Goal: Entertainment & Leisure: Consume media (video, audio)

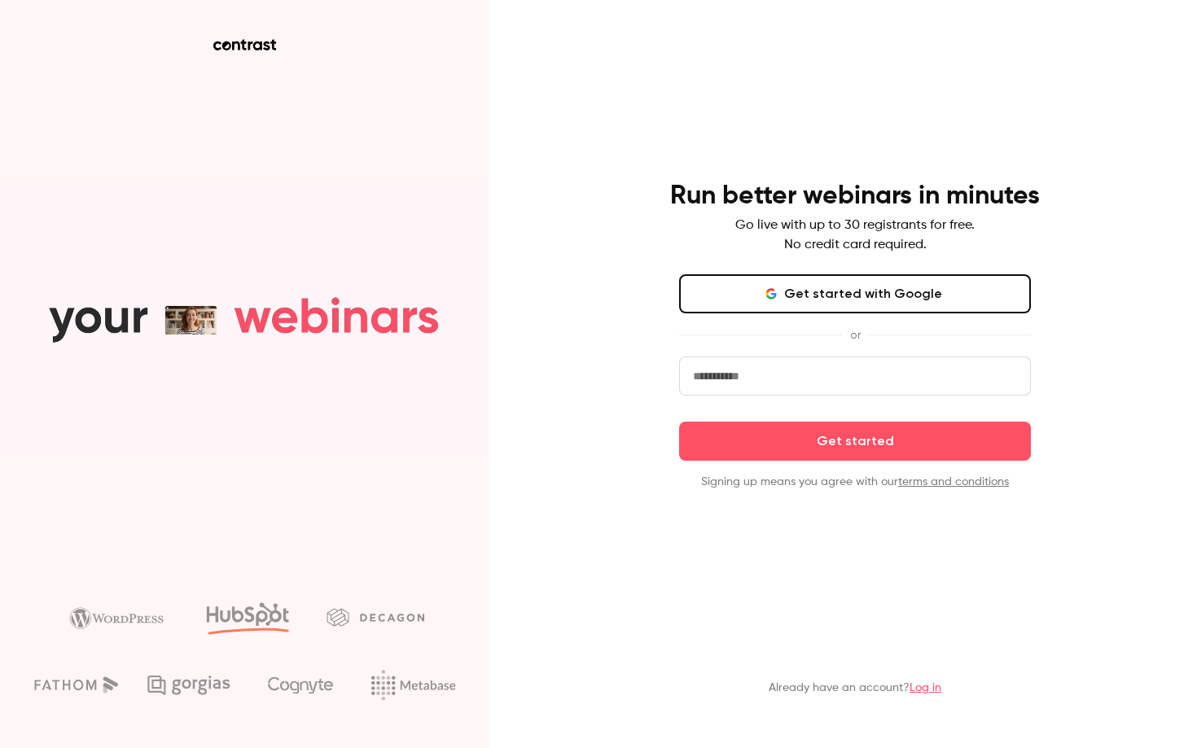
click at [840, 301] on button "Get started with Google" at bounding box center [855, 293] width 352 height 39
click at [926, 682] on link "Log in" at bounding box center [926, 687] width 32 height 11
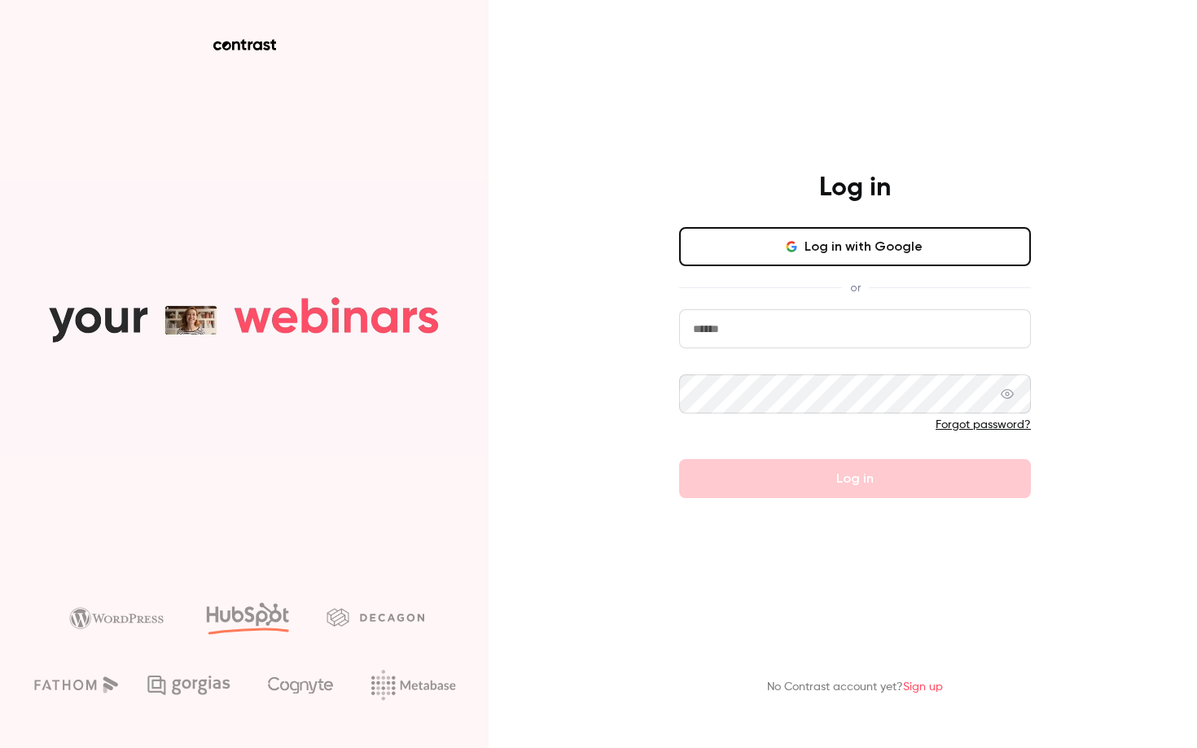
click at [0, 748] on nordpass-portal at bounding box center [0, 748] width 0 height 0
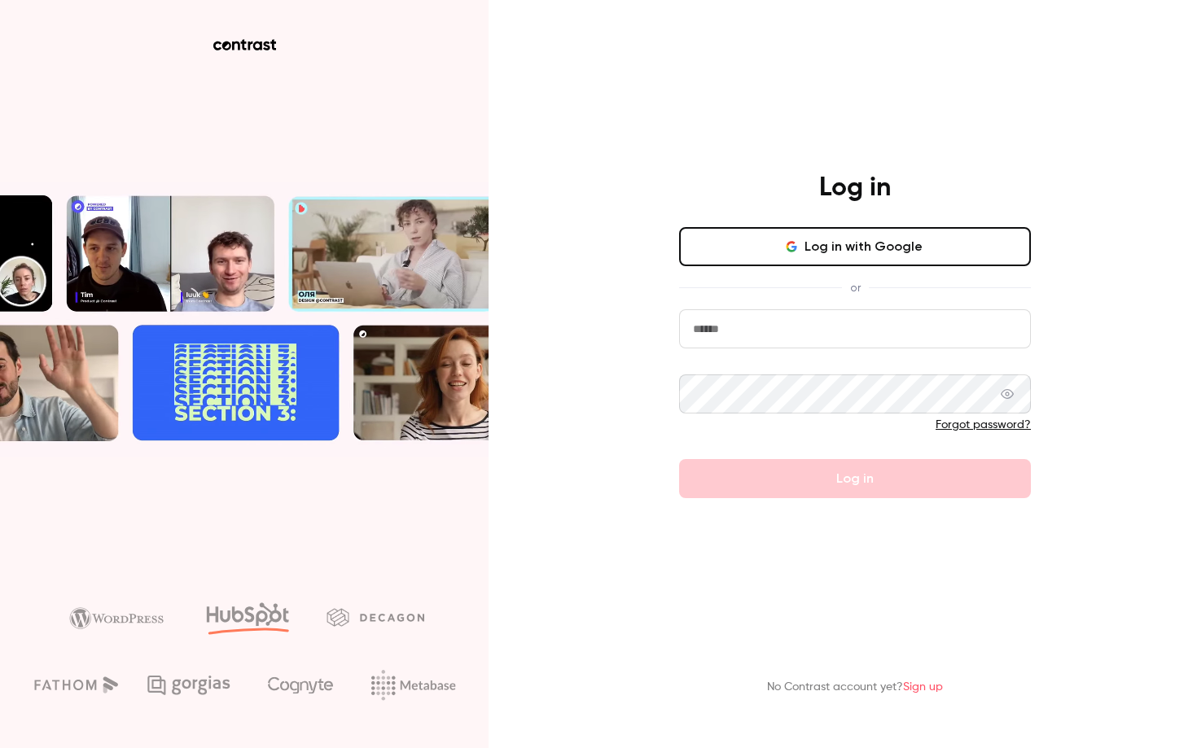
type input "**********"
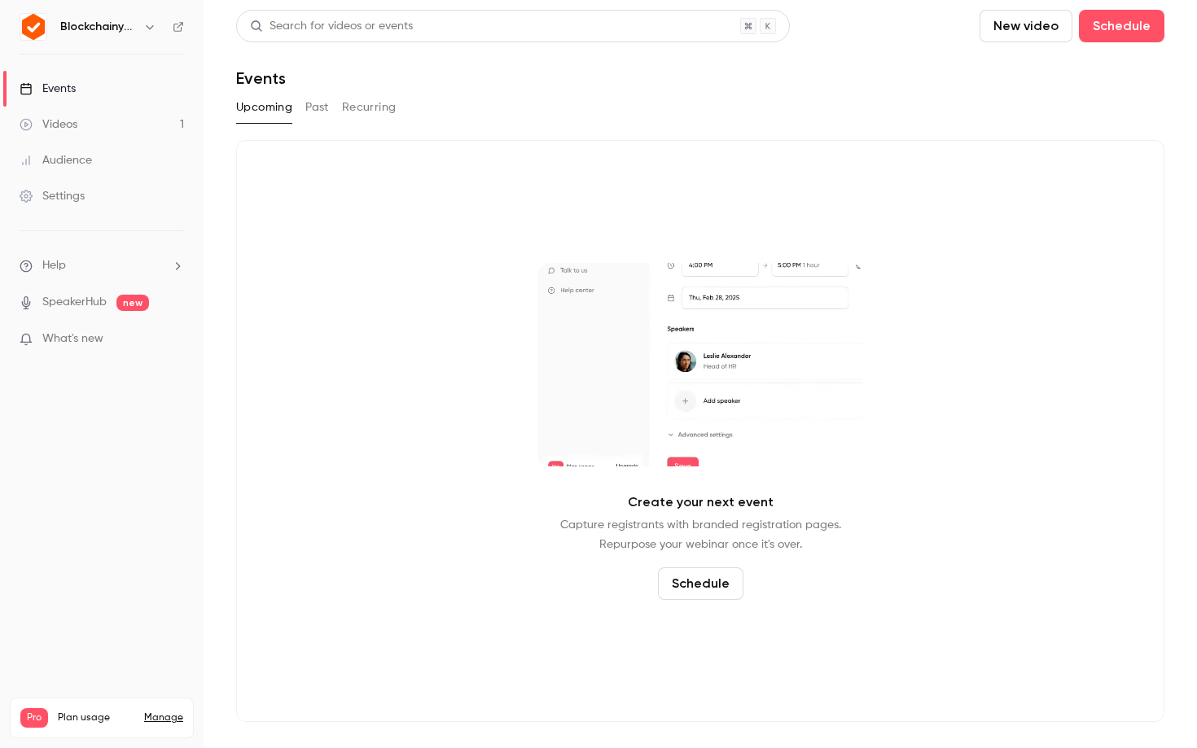
click at [97, 119] on link "Videos 1" at bounding box center [102, 125] width 204 height 36
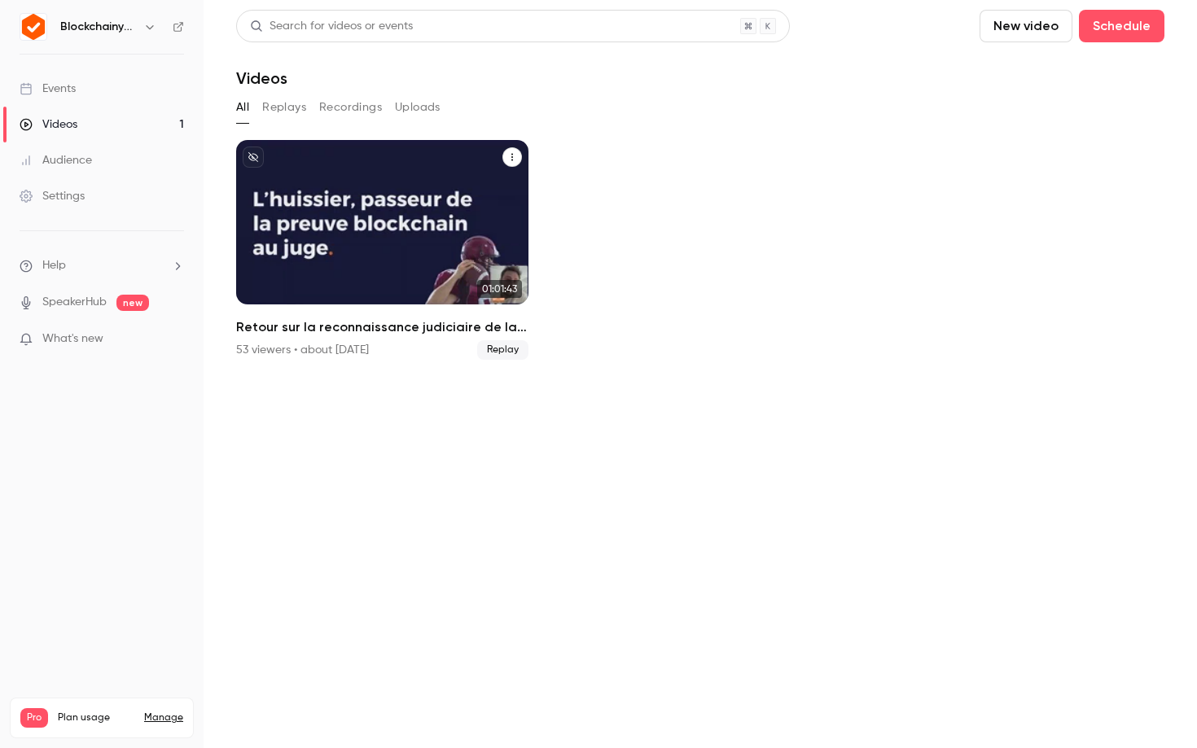
click at [372, 163] on div "Retour sur la reconnaissance judiciaire de la preuve blockchain par le TJ de Ma…" at bounding box center [382, 222] width 292 height 165
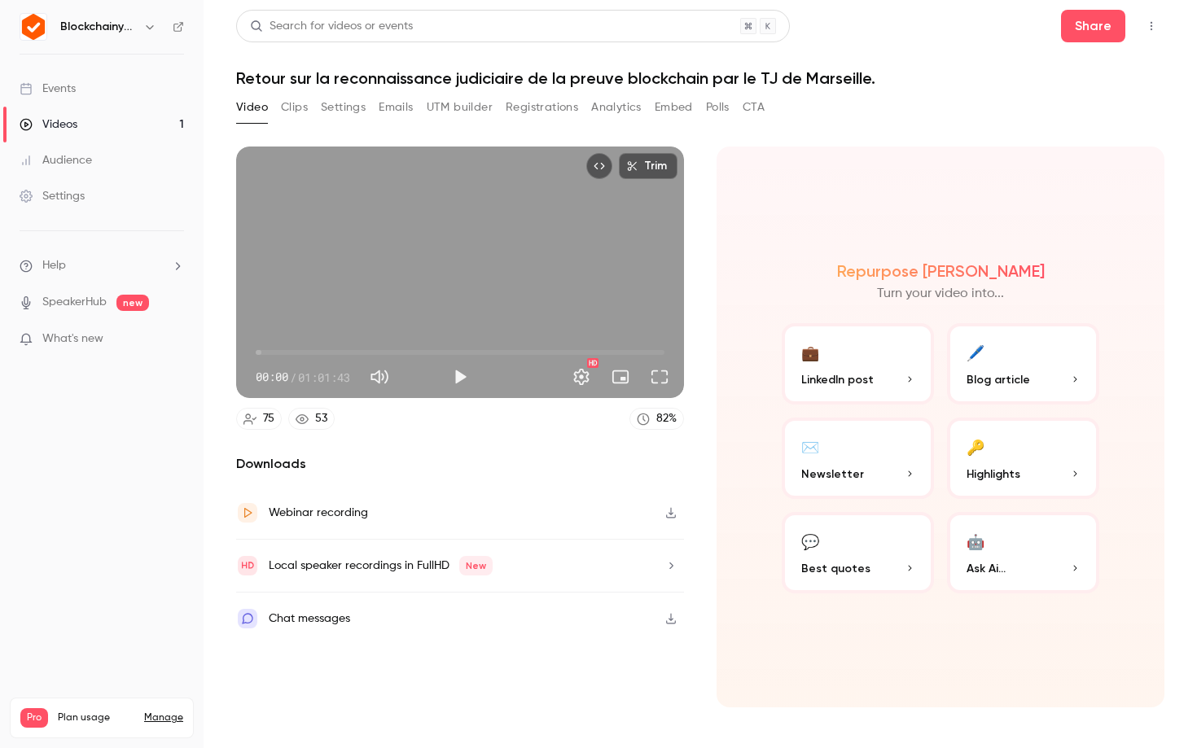
click at [673, 507] on icon "button" at bounding box center [671, 512] width 13 height 11
click at [438, 75] on h1 "Retour sur la reconnaissance judiciaire de la preuve blockchain par le TJ de Ma…" at bounding box center [700, 78] width 928 height 20
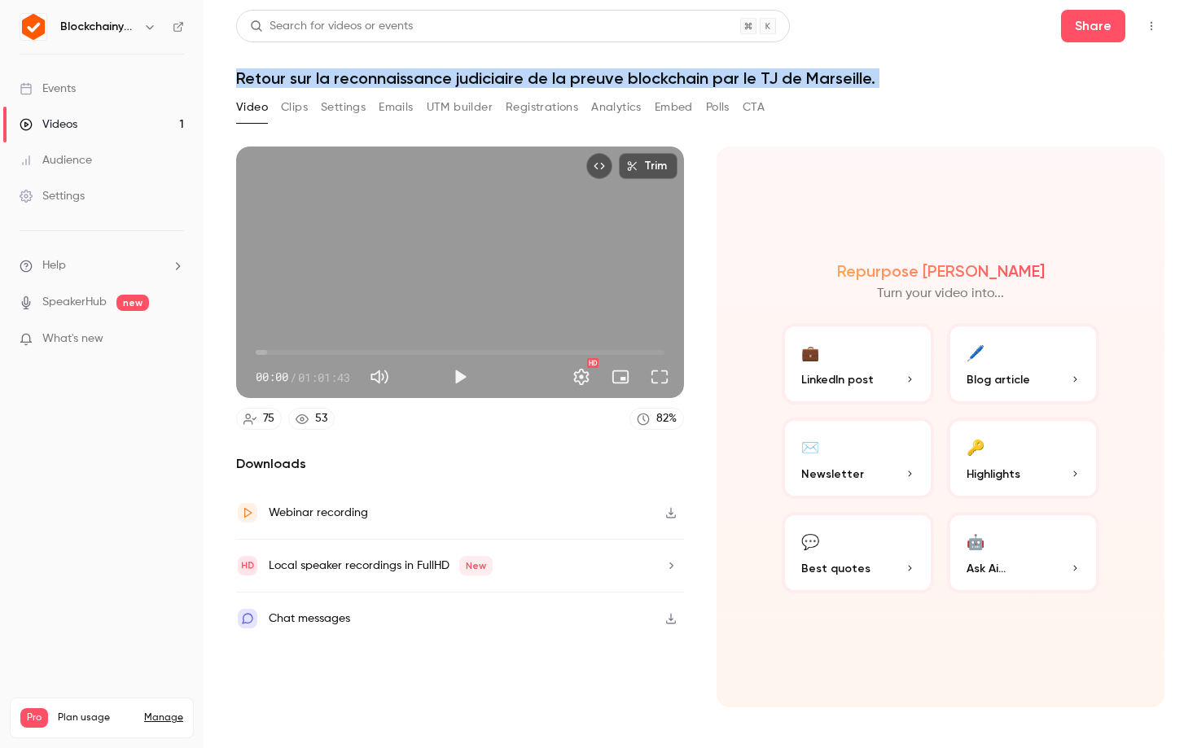
click at [438, 75] on h1 "Retour sur la reconnaissance judiciaire de la preuve blockchain par le TJ de Ma…" at bounding box center [700, 78] width 928 height 20
copy div "Retour sur la reconnaissance judiciaire de la preuve blockchain par le TJ de Ma…"
click at [513, 83] on h1 "Retour sur la reconnaissance judiciaire de la preuve blockchain par le TJ de Ma…" at bounding box center [700, 78] width 928 height 20
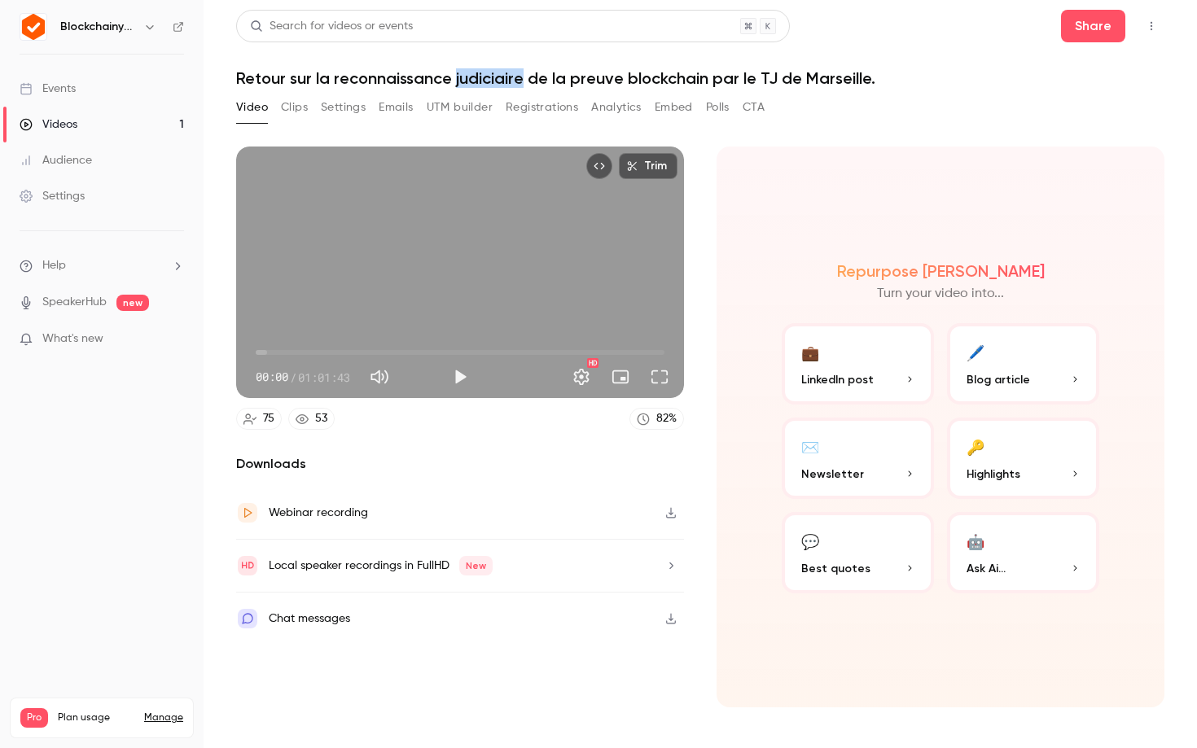
click at [513, 83] on h1 "Retour sur la reconnaissance judiciaire de la preuve blockchain par le TJ de Ma…" at bounding box center [700, 78] width 928 height 20
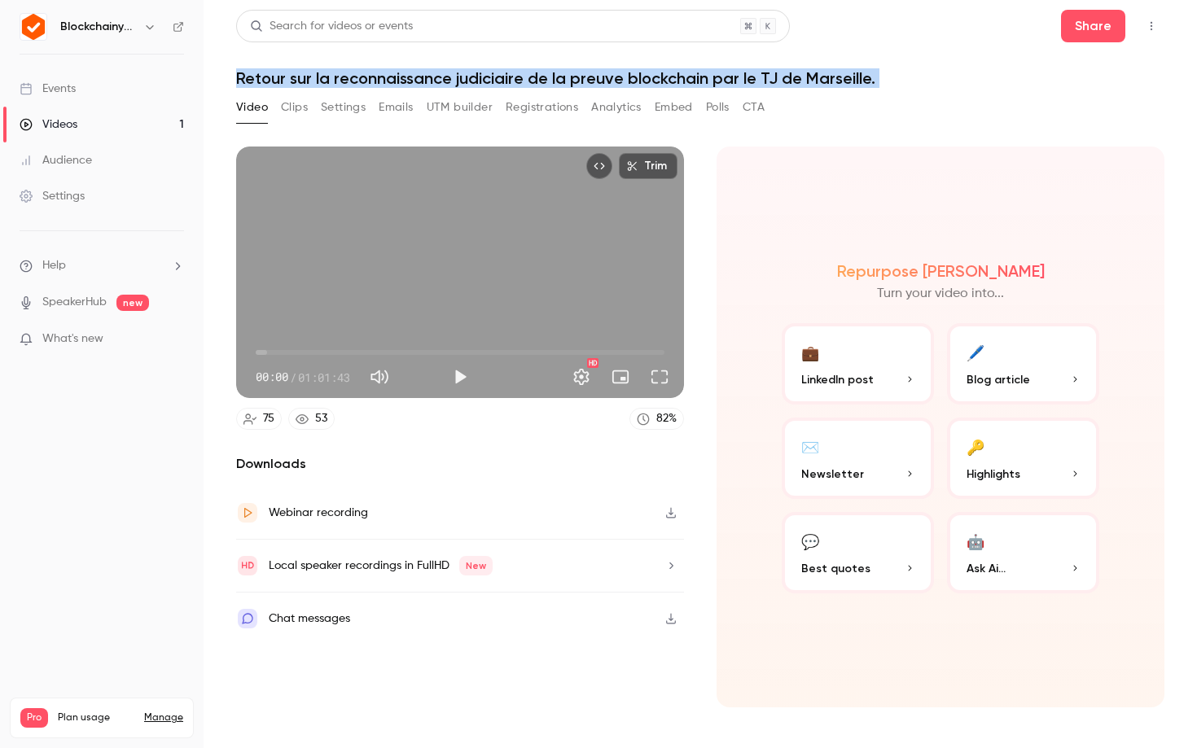
click at [513, 83] on h1 "Retour sur la reconnaissance judiciaire de la preuve blockchain par le TJ de Ma…" at bounding box center [700, 78] width 928 height 20
copy div "Retour sur la reconnaissance judiciaire de la preuve blockchain par le TJ de Ma…"
click at [544, 82] on h1 "Retour sur la reconnaissance judiciaire de la preuve blockchain par le TJ de Ma…" at bounding box center [700, 78] width 928 height 20
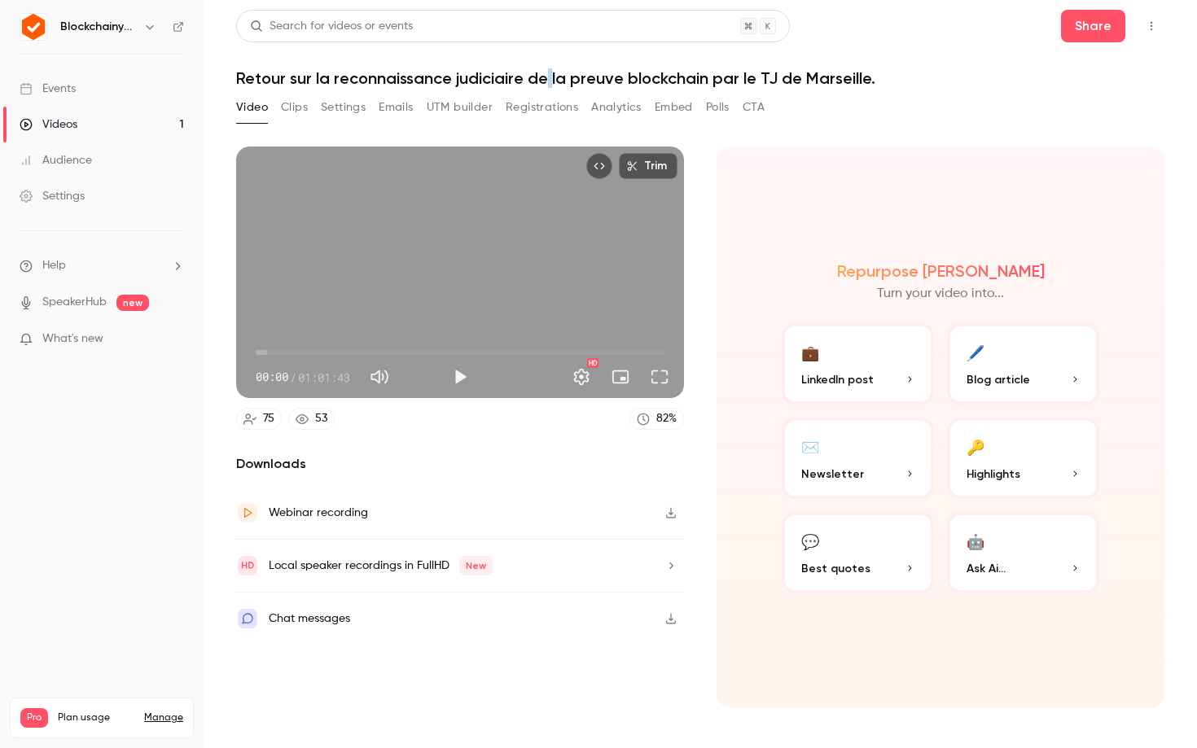
click at [544, 82] on h1 "Retour sur la reconnaissance judiciaire de la preuve blockchain par le TJ de Ma…" at bounding box center [700, 78] width 928 height 20
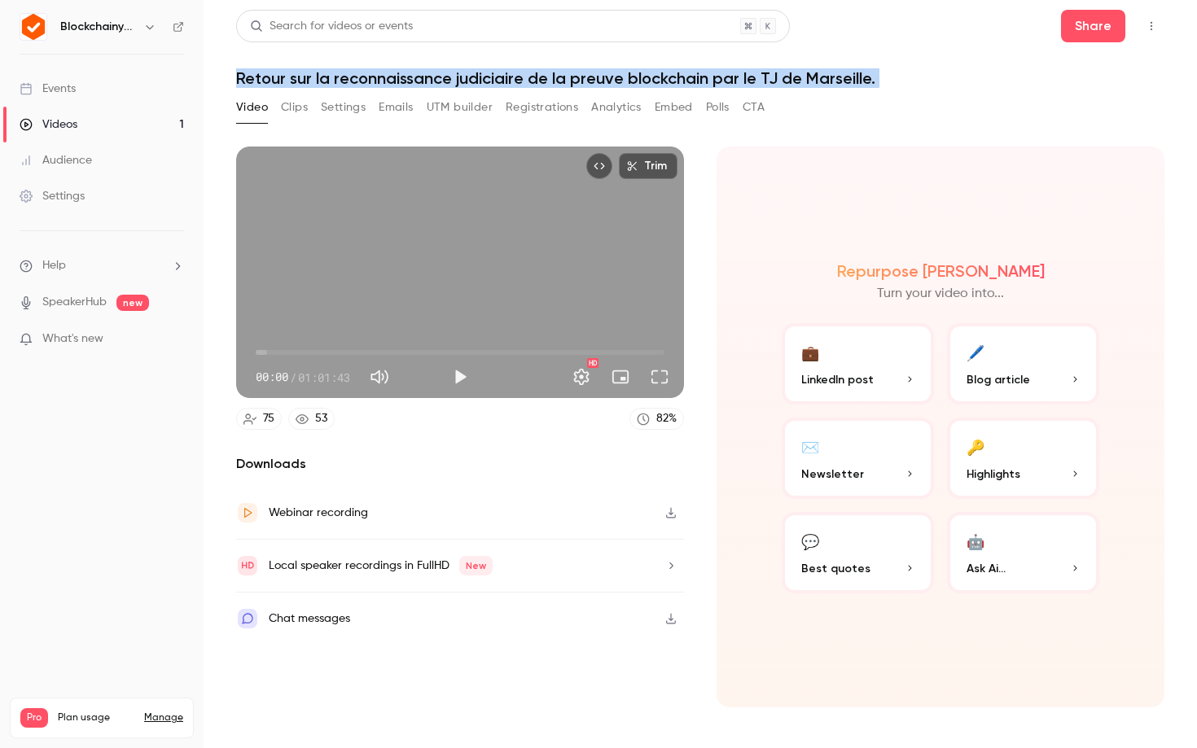
click at [544, 82] on h1 "Retour sur la reconnaissance judiciaire de la preuve blockchain par le TJ de Ma…" at bounding box center [700, 78] width 928 height 20
click at [97, 115] on link "Videos 1" at bounding box center [102, 125] width 204 height 36
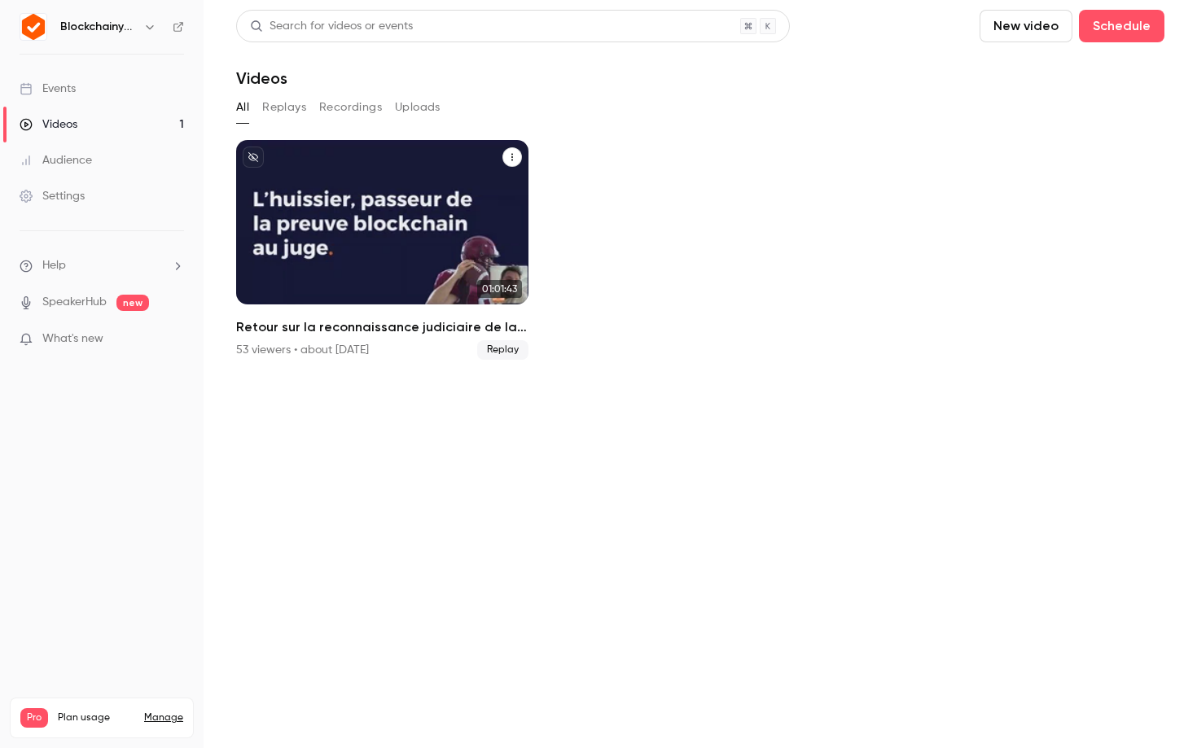
click at [415, 334] on h2 "Retour sur la reconnaissance judiciaire de la preuve blockchain par le TJ de Ma…" at bounding box center [382, 328] width 292 height 20
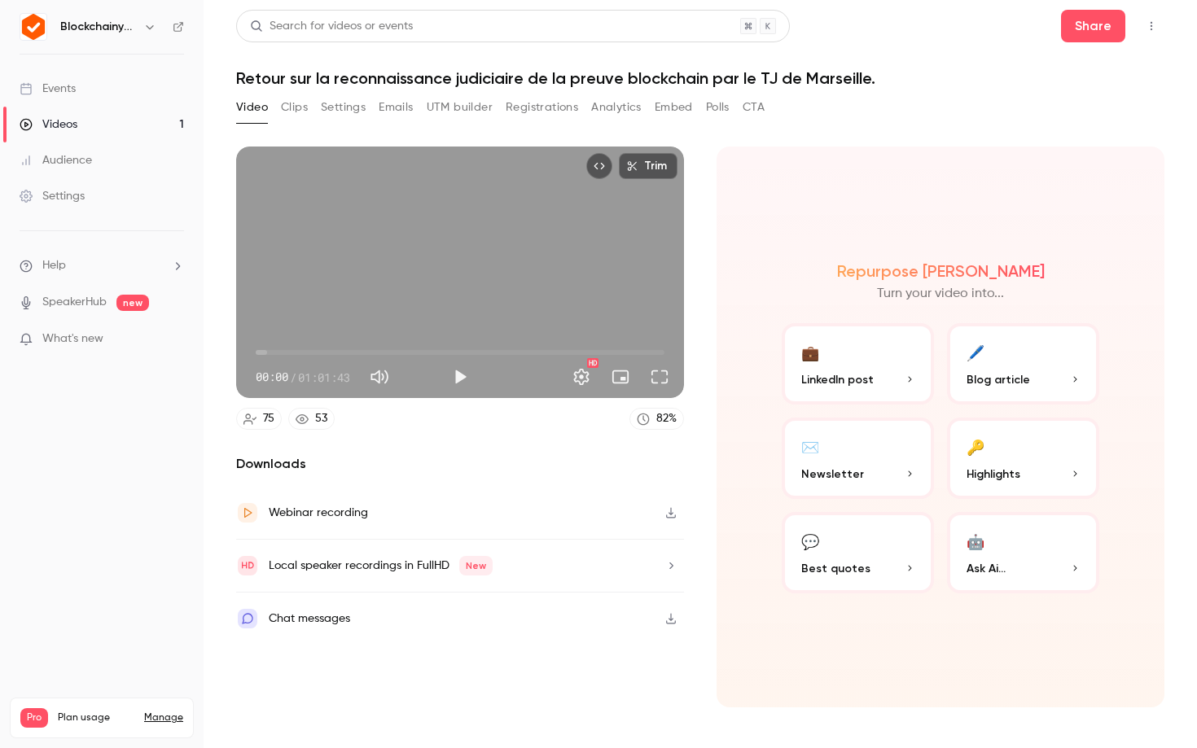
click at [304, 110] on button "Clips" at bounding box center [294, 107] width 27 height 26
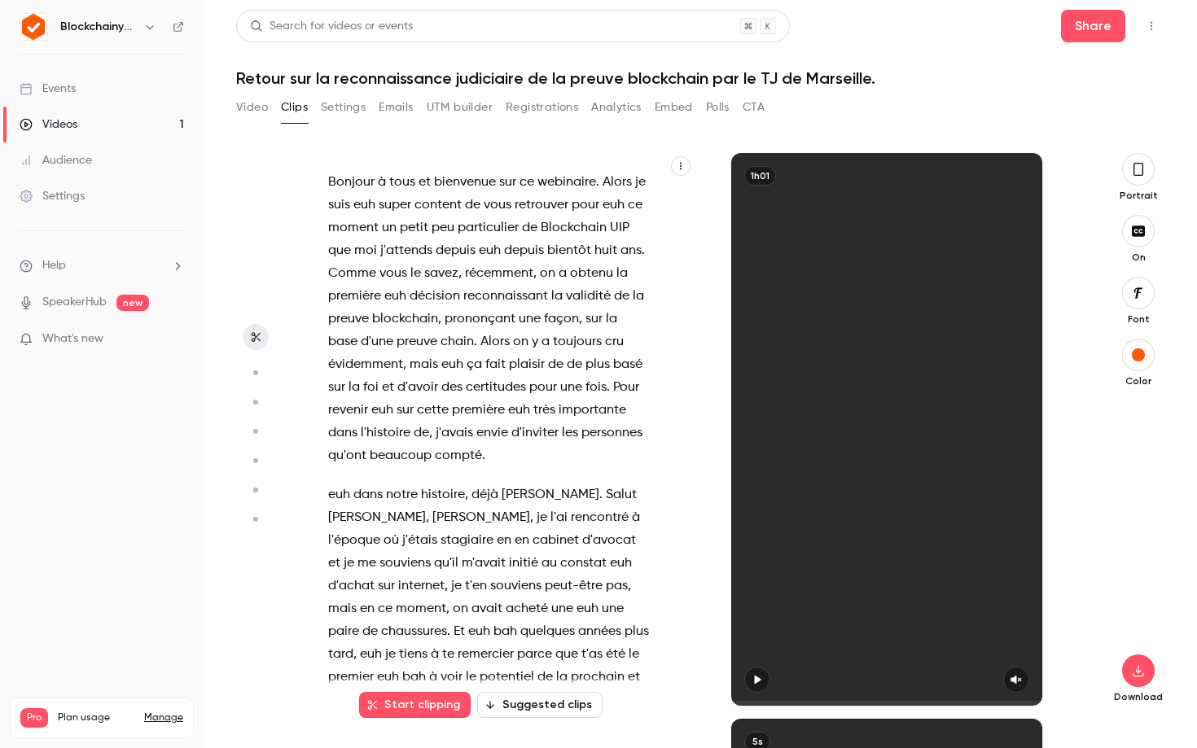
click at [354, 110] on button "Settings" at bounding box center [343, 107] width 45 height 26
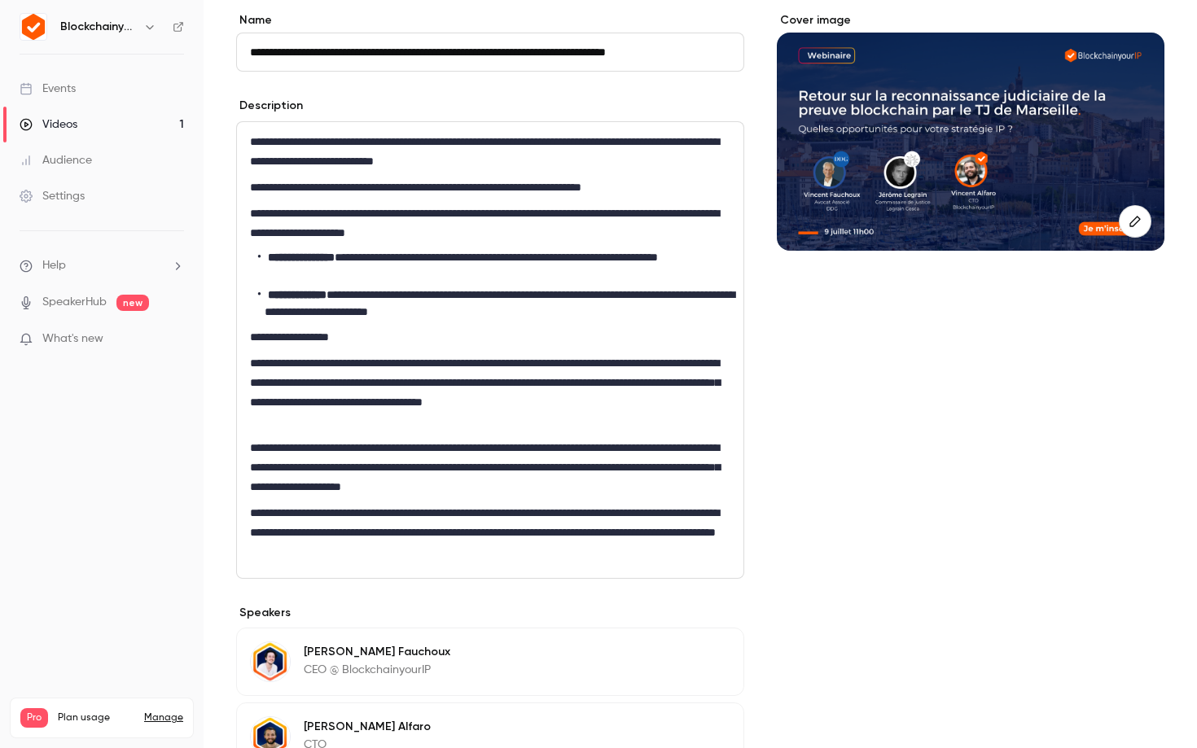
scroll to position [135, 0]
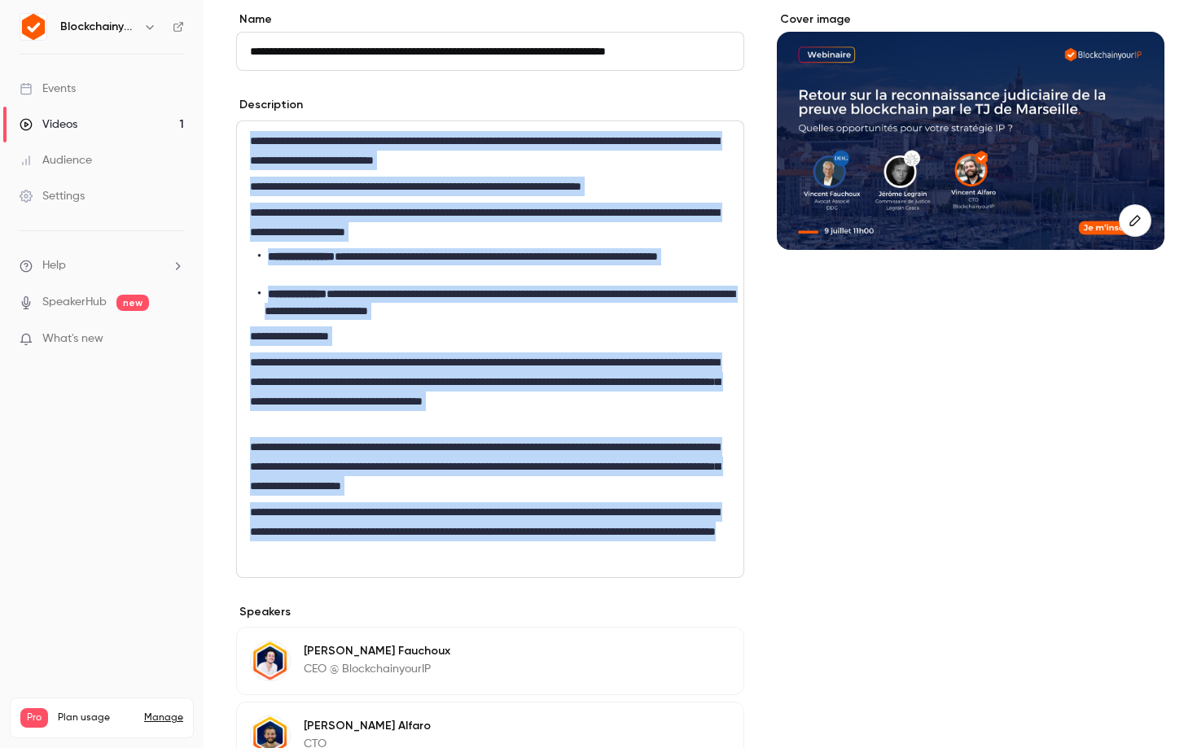
drag, startPoint x: 612, startPoint y: 561, endPoint x: 157, endPoint y: 79, distance: 662.5
click at [157, 79] on div "**********" at bounding box center [598, 374] width 1197 height 748
copy div "**********"
